Goal: Transaction & Acquisition: Subscribe to service/newsletter

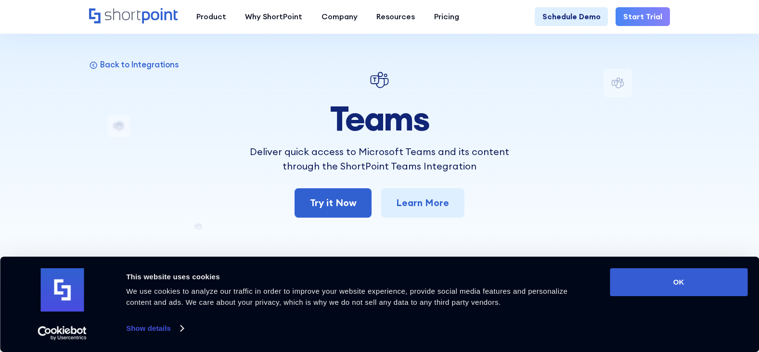
scroll to position [29, 0]
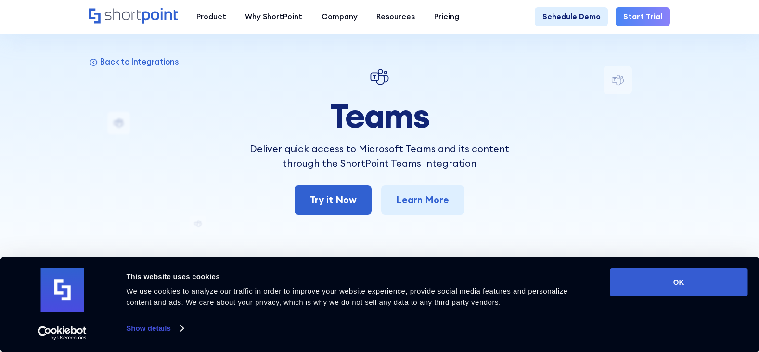
click at [311, 185] on div "Teams Deliver quick access to Microsoft Teams and its content through the Short…" at bounding box center [379, 140] width 284 height 149
click at [315, 193] on link "Try it Now" at bounding box center [332, 199] width 77 height 29
